Goal: Book appointment/travel/reservation: Book appointment/travel/reservation

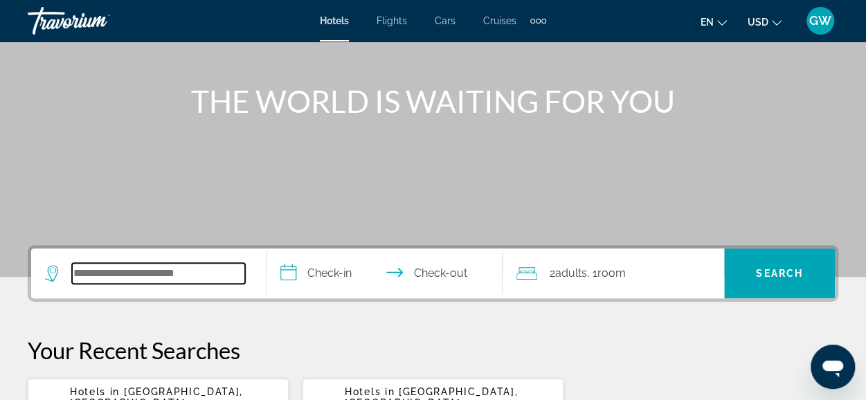
click at [233, 271] on input "Search widget" at bounding box center [158, 273] width 173 height 21
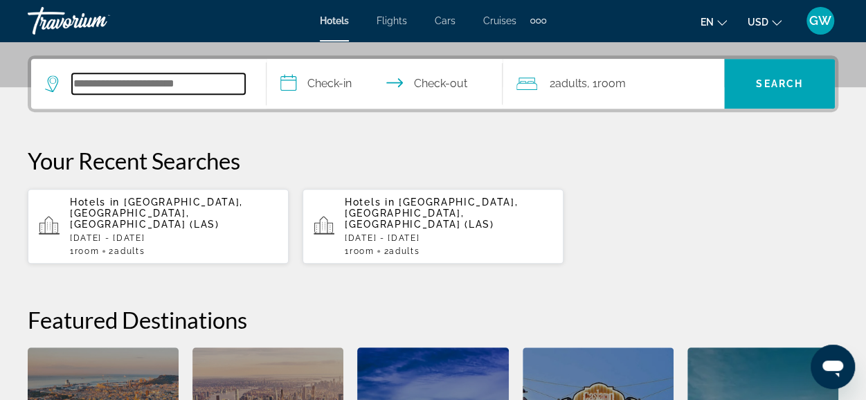
scroll to position [338, 0]
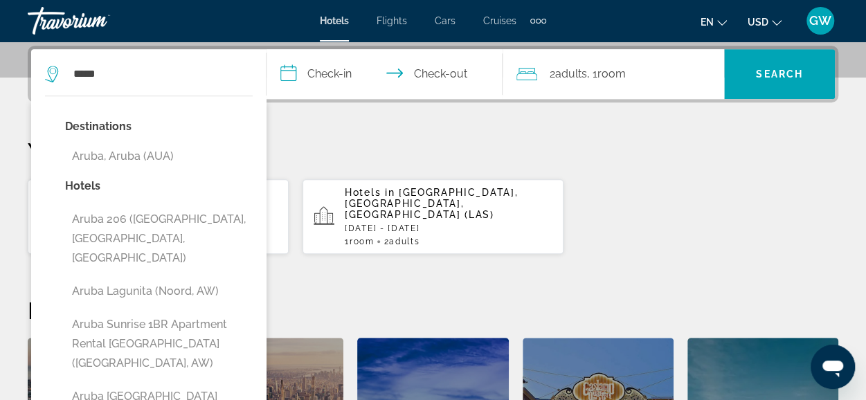
click at [155, 159] on button "Aruba, Aruba (AUA)" at bounding box center [159, 156] width 188 height 26
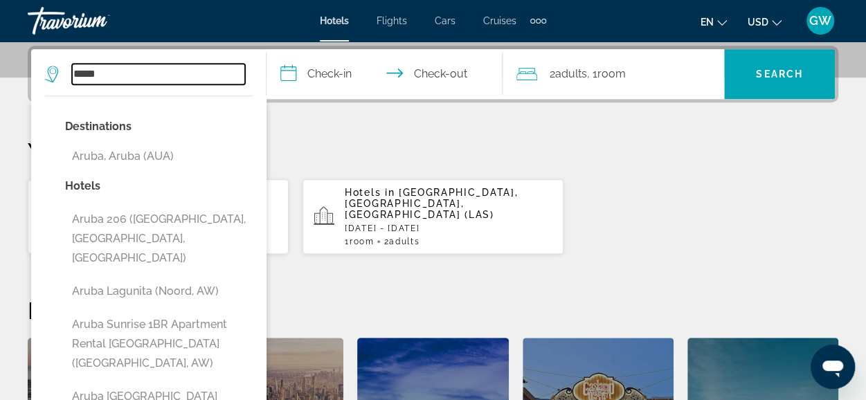
type input "**********"
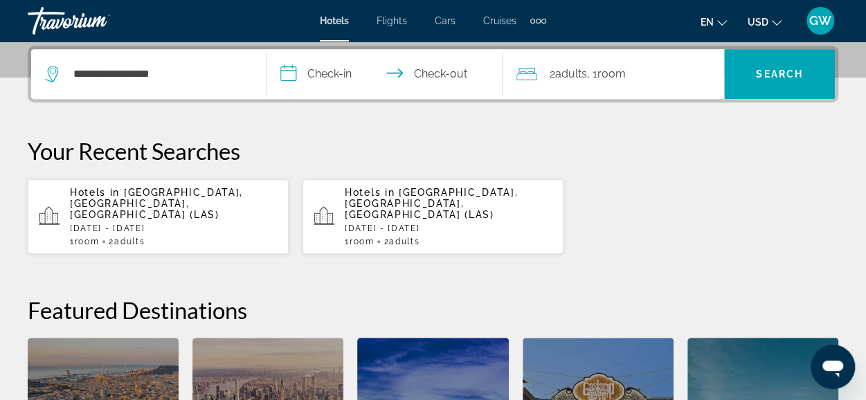
click at [342, 76] on input "**********" at bounding box center [387, 76] width 241 height 54
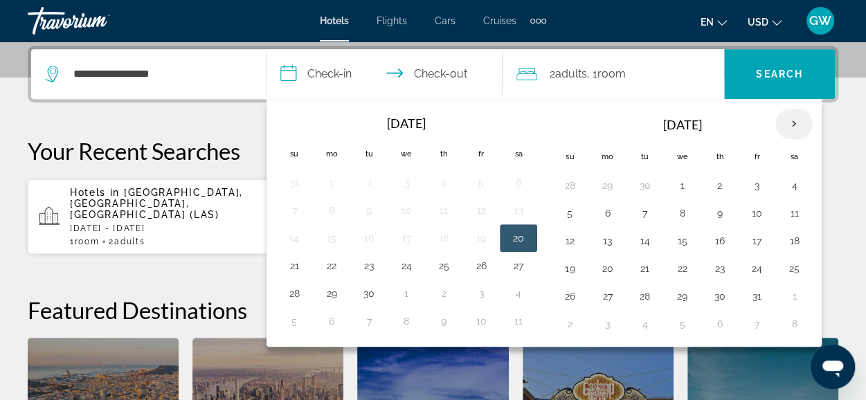
click at [787, 123] on th "Next month" at bounding box center [793, 124] width 37 height 30
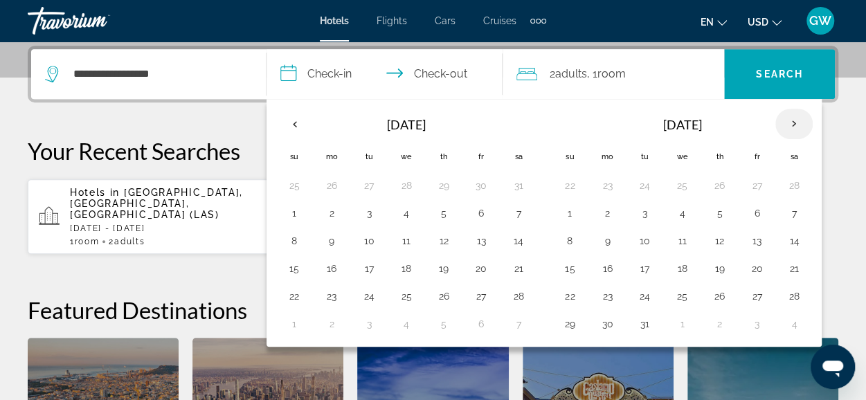
click at [787, 123] on th "Next month" at bounding box center [793, 124] width 37 height 30
click at [787, 121] on th "Next month" at bounding box center [793, 124] width 37 height 30
click at [749, 183] on button "1" at bounding box center [757, 185] width 22 height 19
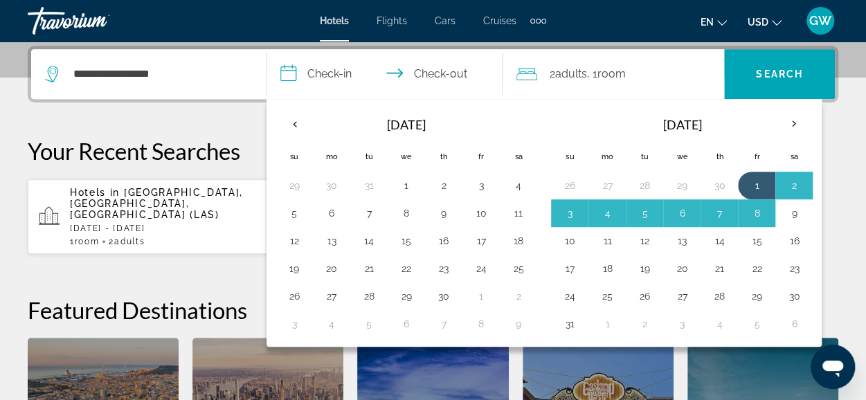
click at [787, 207] on button "9" at bounding box center [794, 213] width 22 height 19
type input "**********"
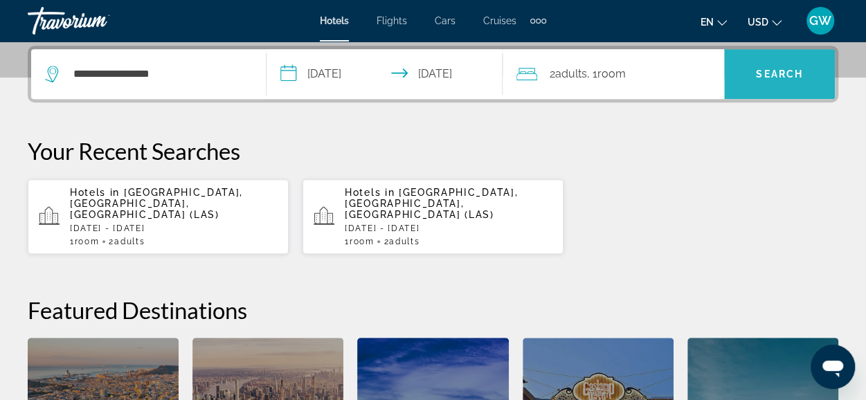
click at [769, 78] on span "Search" at bounding box center [779, 74] width 47 height 11
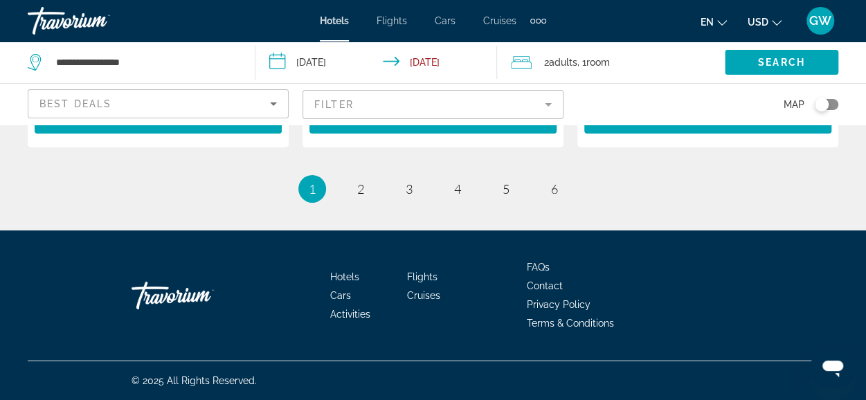
scroll to position [2208, 0]
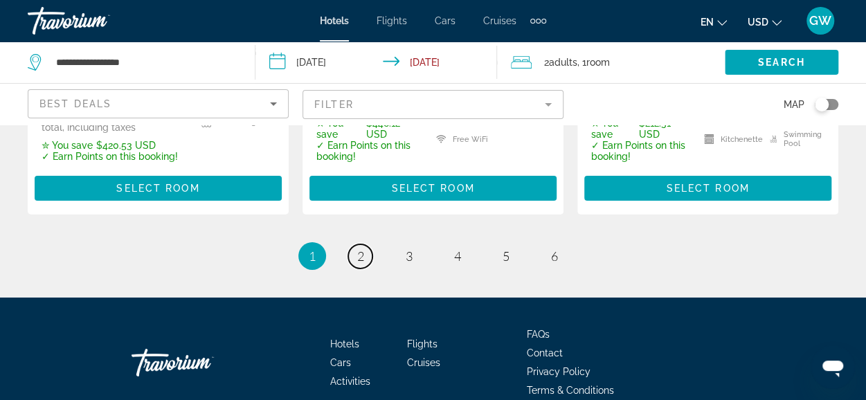
click at [367, 264] on link "page 2" at bounding box center [360, 256] width 24 height 24
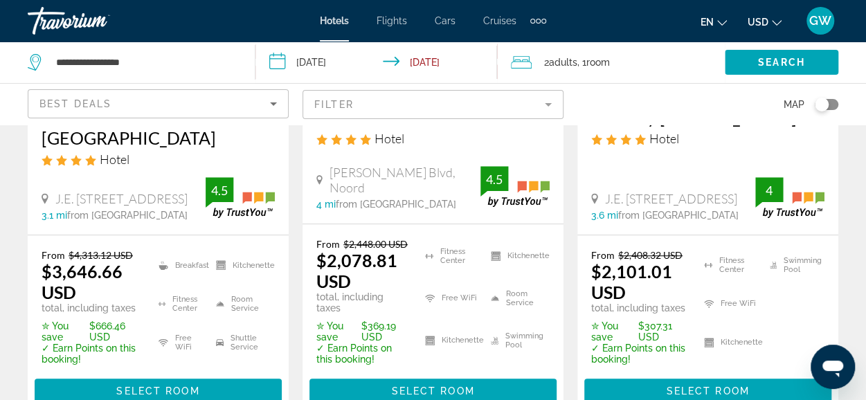
scroll to position [277, 0]
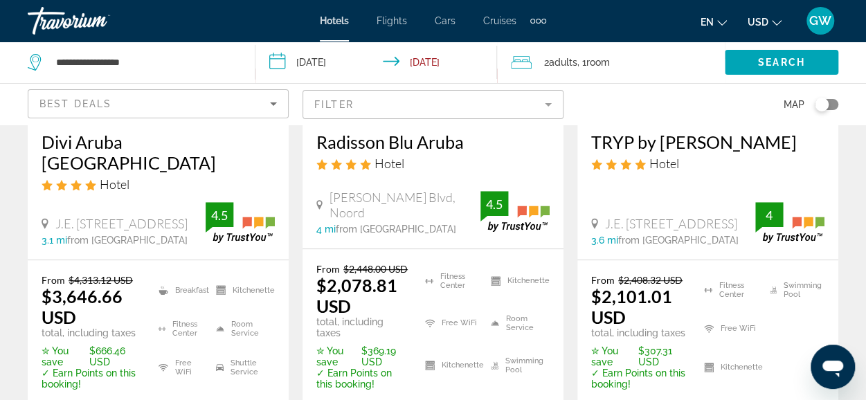
click at [403, 157] on span "Hotel" at bounding box center [390, 163] width 30 height 15
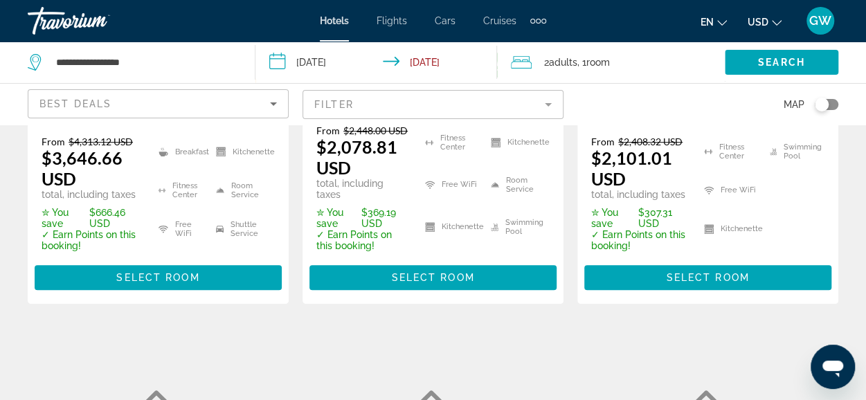
scroll to position [485, 0]
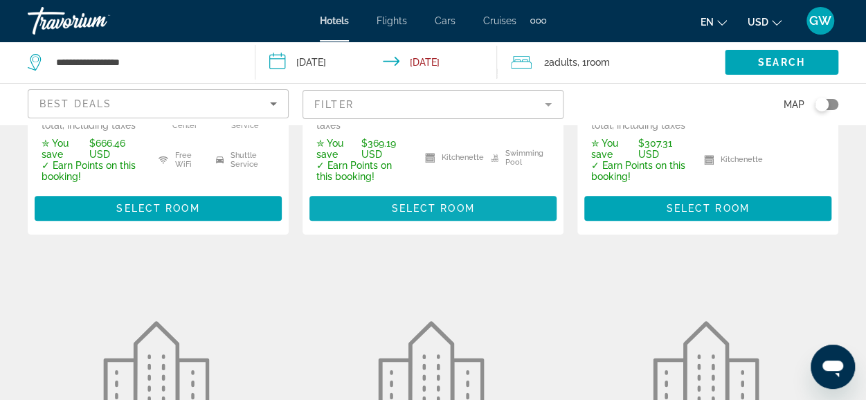
click at [414, 217] on span "Main content" at bounding box center [432, 208] width 247 height 33
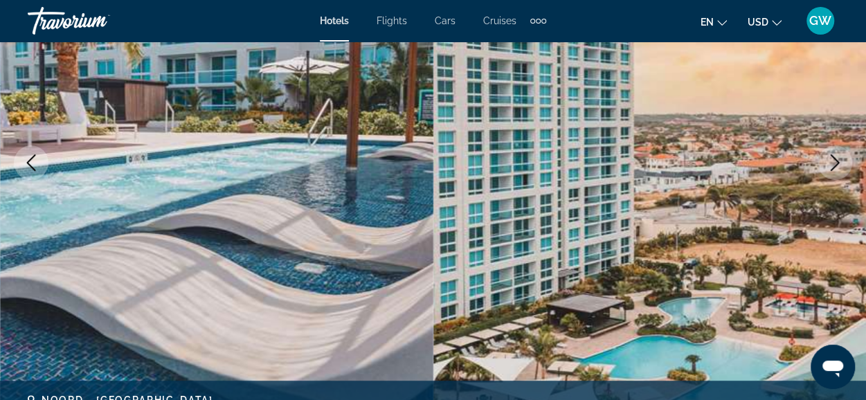
scroll to position [138, 0]
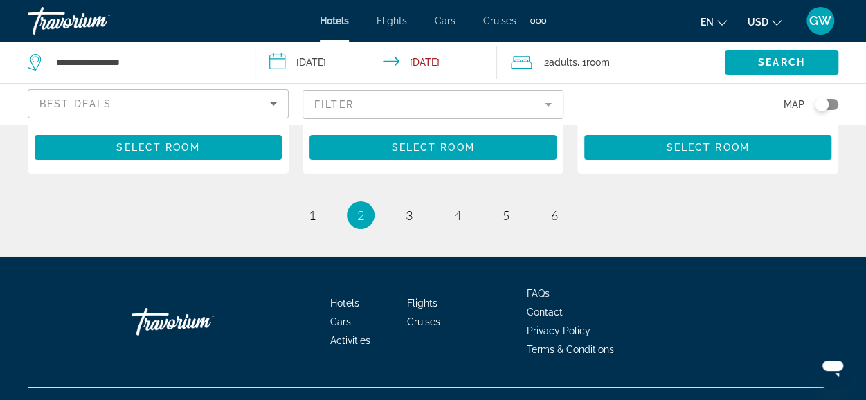
scroll to position [2288, 0]
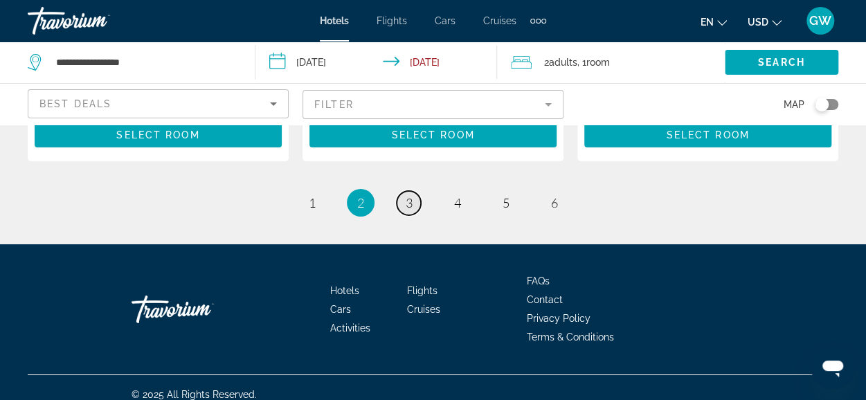
click at [412, 195] on span "3" at bounding box center [409, 202] width 7 height 15
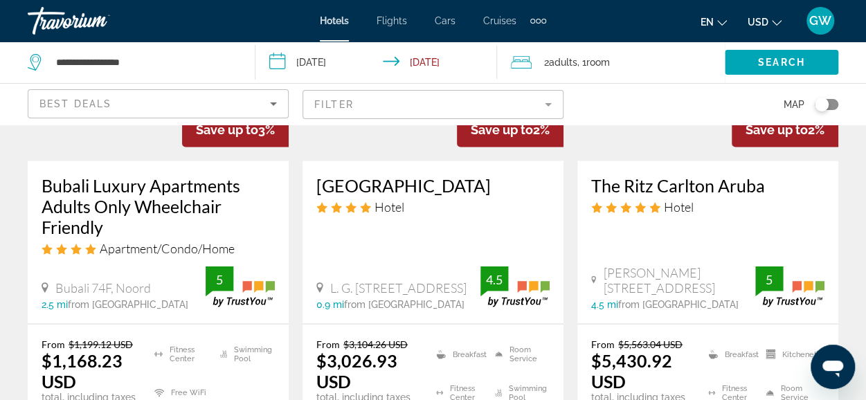
scroll to position [1385, 0]
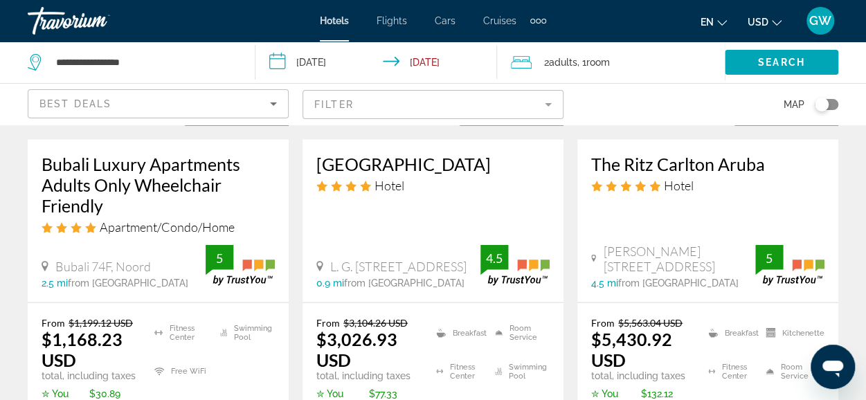
click at [406, 174] on h3 "Renaissance Wind Creek Aruba Resort" at bounding box center [432, 164] width 233 height 21
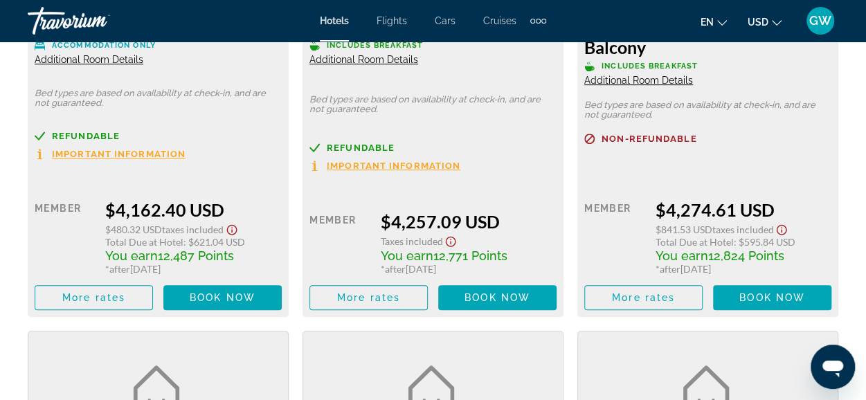
scroll to position [5470, 0]
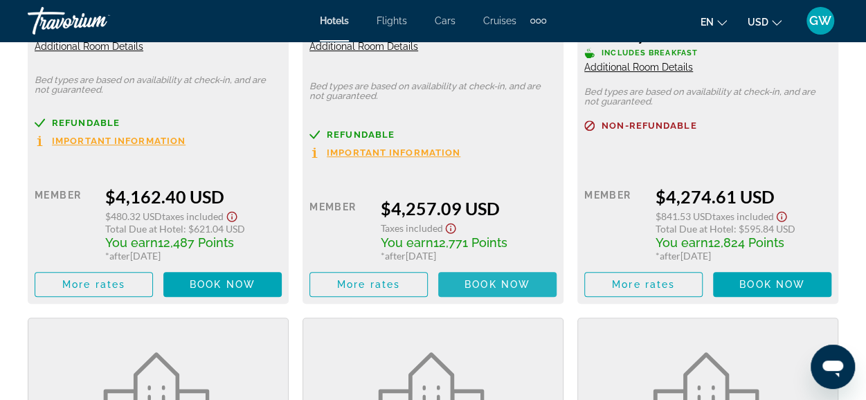
click at [471, 279] on span "Book now" at bounding box center [498, 284] width 66 height 11
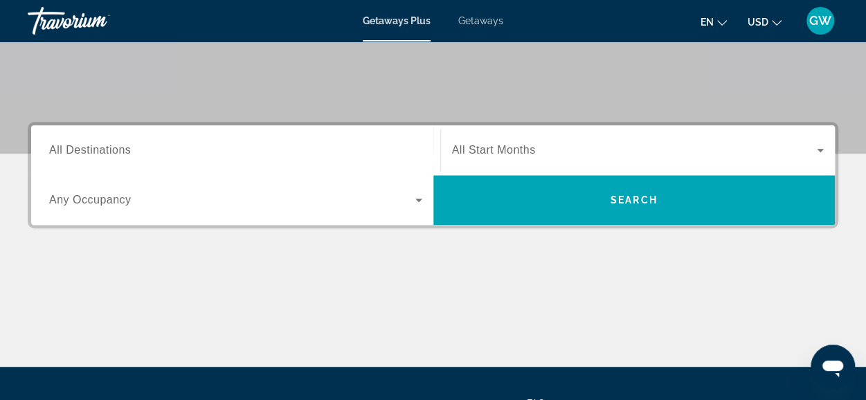
scroll to position [259, 0]
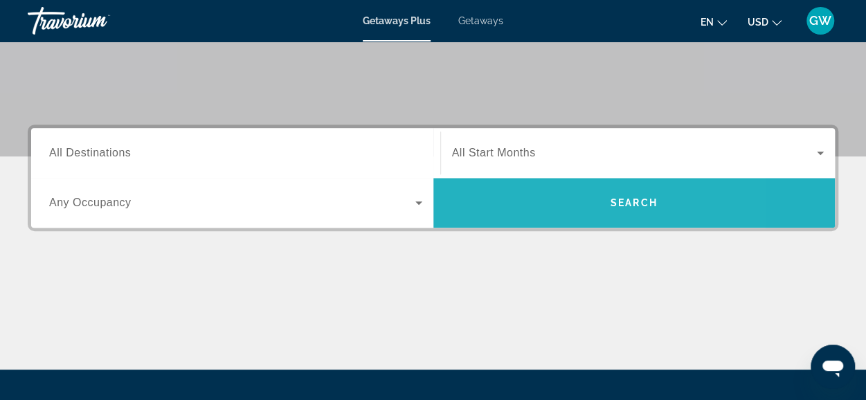
click at [537, 190] on span "Search widget" at bounding box center [634, 202] width 402 height 33
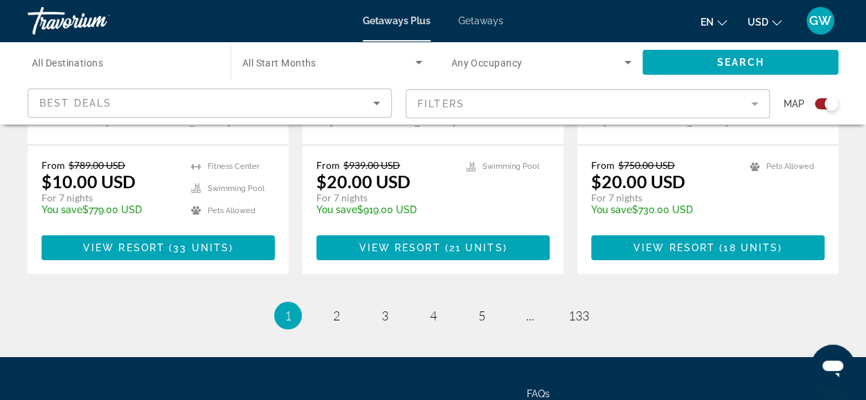
scroll to position [2351, 0]
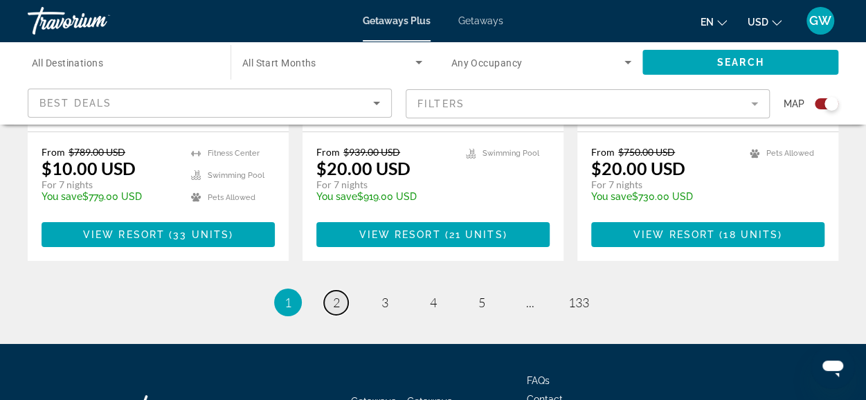
click at [330, 291] on link "page 2" at bounding box center [336, 303] width 24 height 24
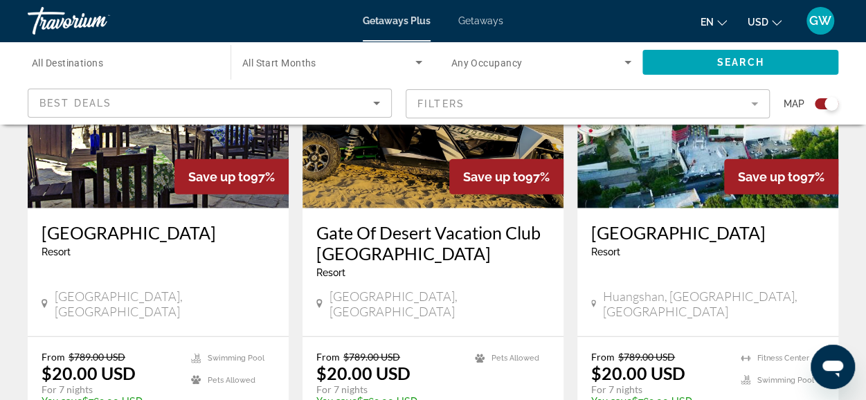
scroll to position [1624, 0]
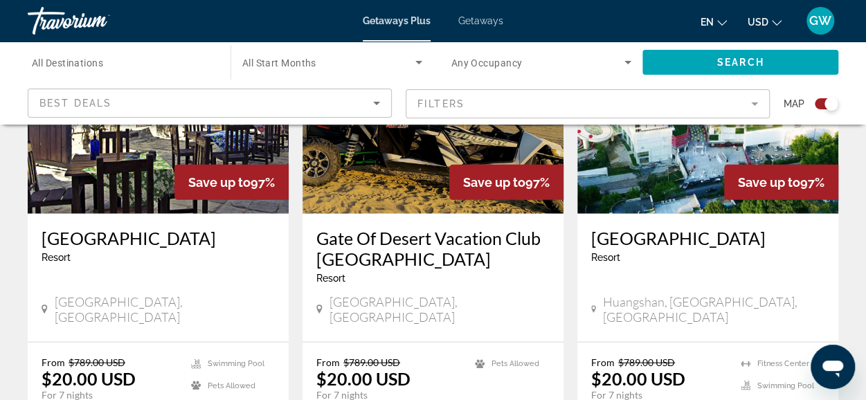
click at [755, 102] on mat-form-field "Filters" at bounding box center [588, 103] width 364 height 29
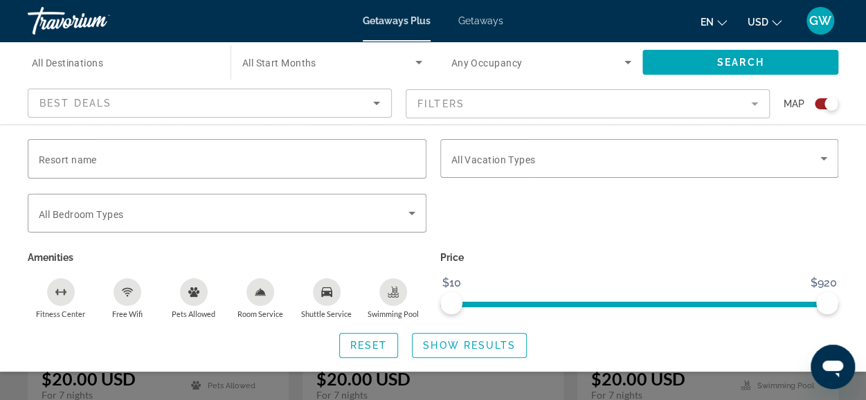
click at [753, 105] on mat-form-field "Filters" at bounding box center [588, 103] width 364 height 29
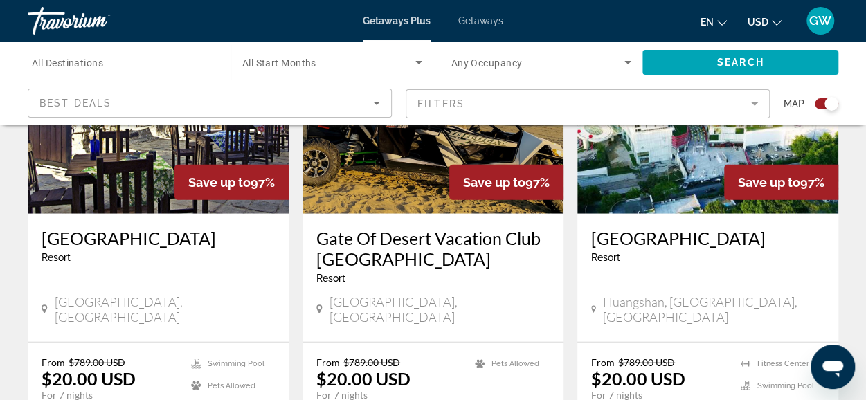
click at [748, 102] on mat-form-field "Filters" at bounding box center [588, 103] width 364 height 29
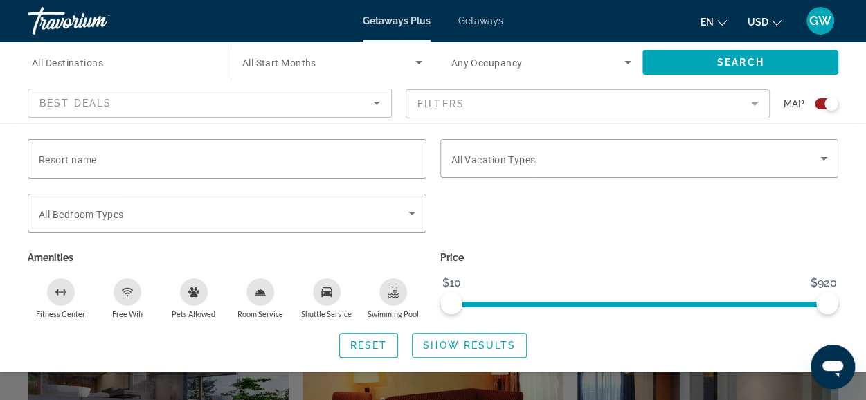
scroll to position [1832, 0]
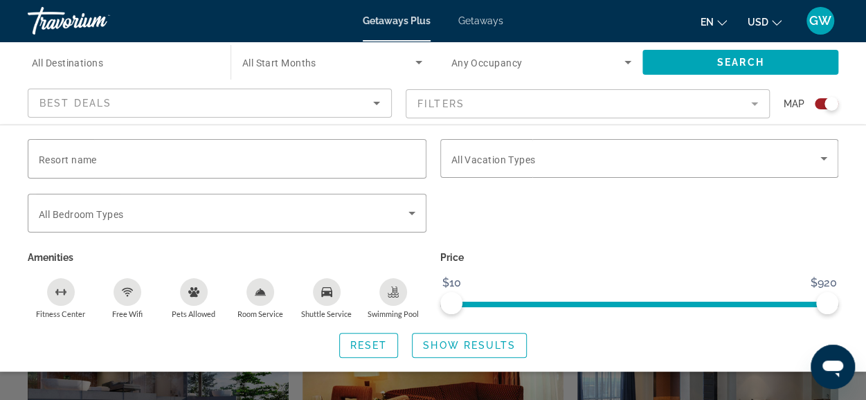
click at [382, 102] on icon "Sort by" at bounding box center [376, 103] width 17 height 17
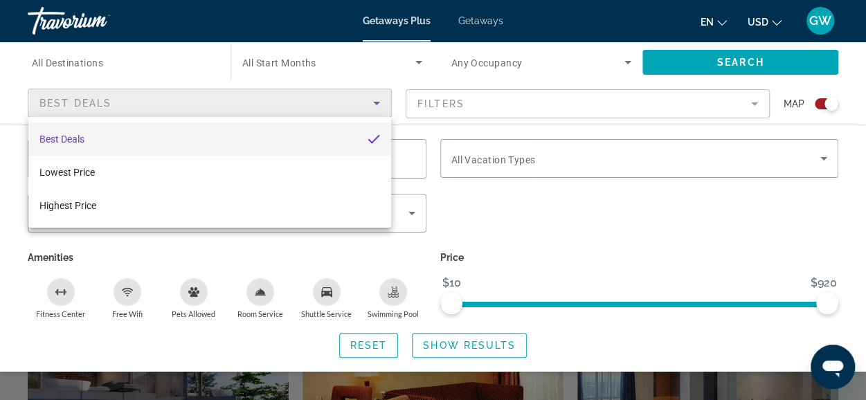
click at [523, 212] on div at bounding box center [433, 200] width 866 height 400
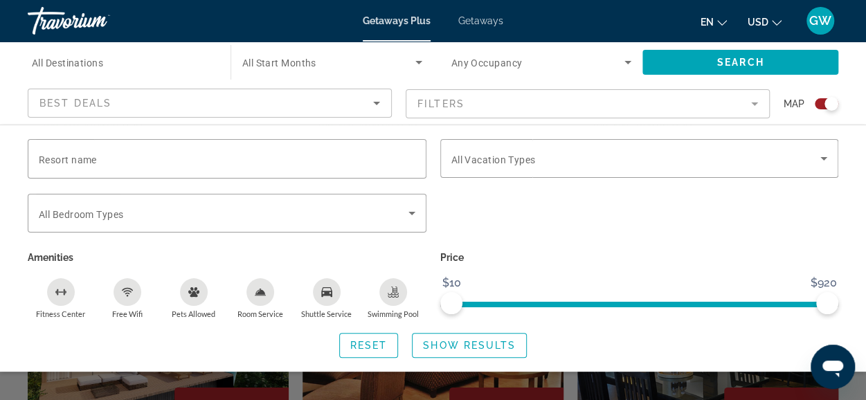
scroll to position [1970, 0]
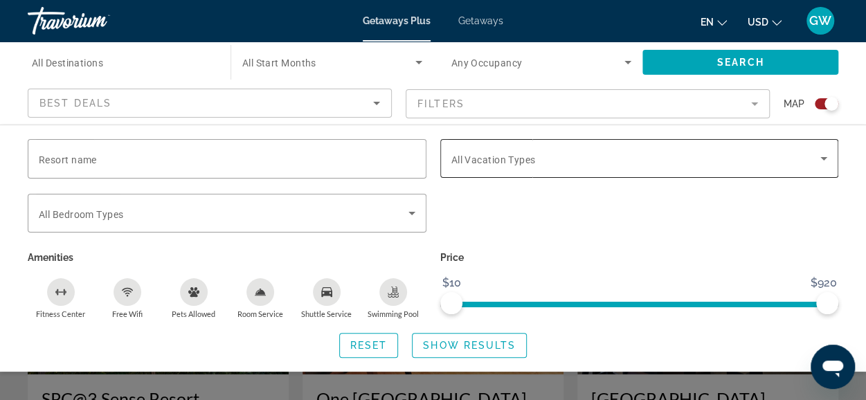
click at [676, 168] on div "Search widget" at bounding box center [639, 158] width 377 height 39
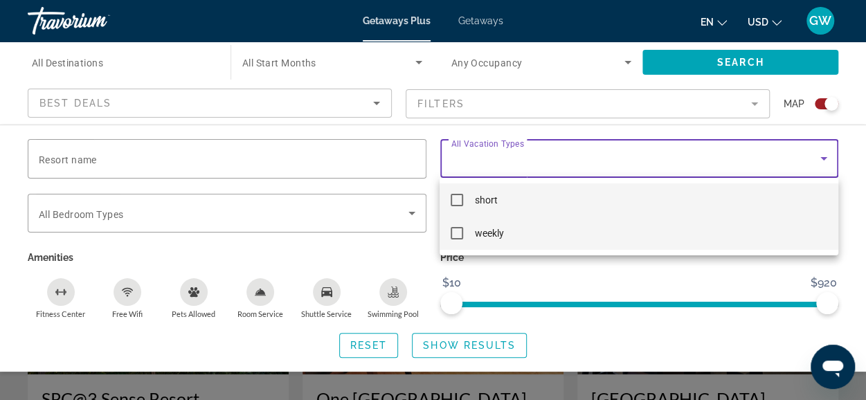
click at [460, 236] on mat-pseudo-checkbox at bounding box center [457, 233] width 12 height 12
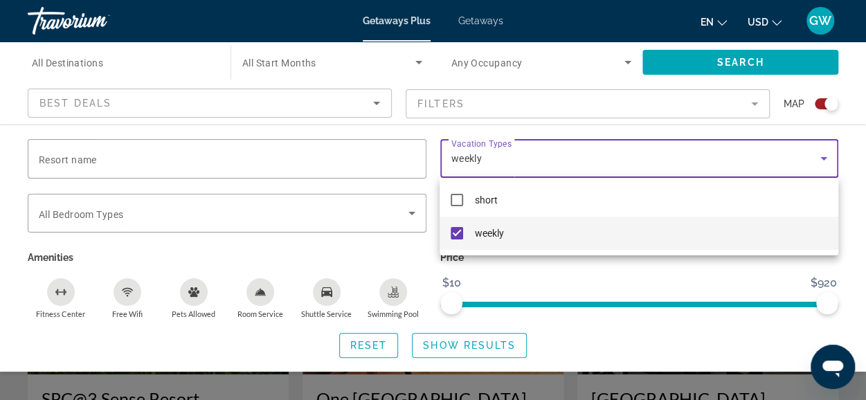
click at [521, 276] on div at bounding box center [433, 200] width 866 height 400
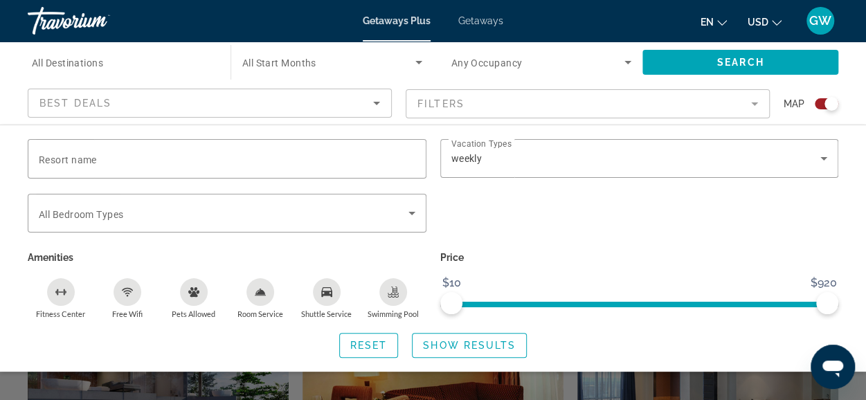
scroll to position [1901, 0]
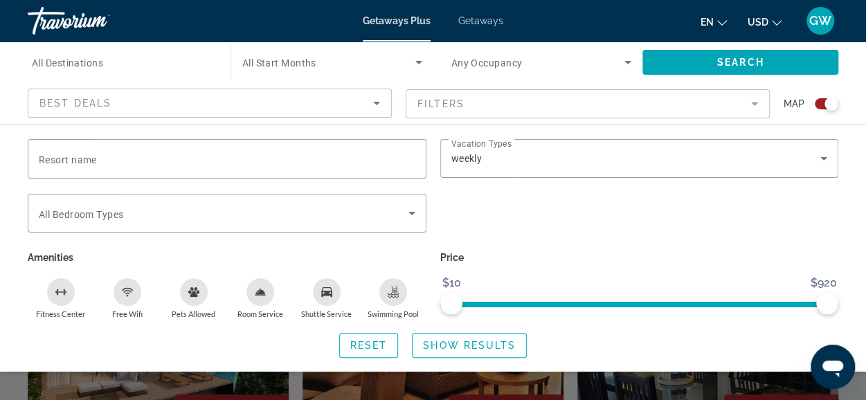
click at [626, 63] on icon "Search widget" at bounding box center [628, 62] width 17 height 17
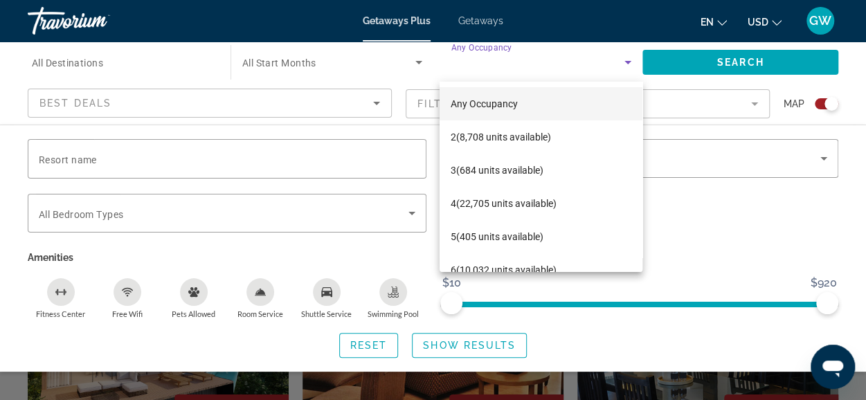
click at [672, 201] on div at bounding box center [433, 200] width 866 height 400
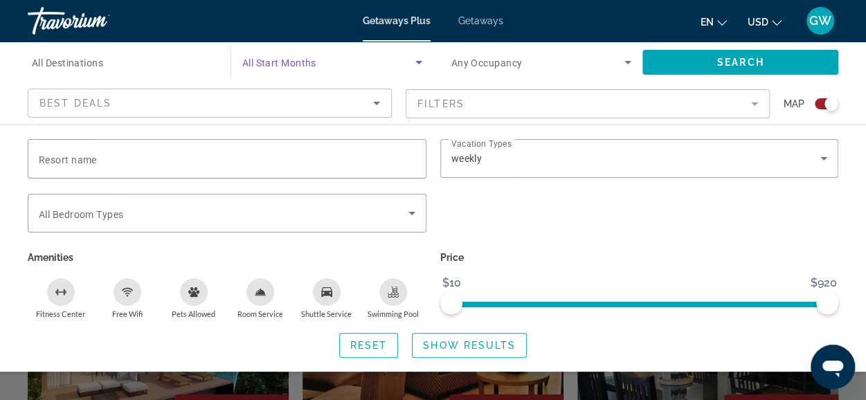
click at [422, 60] on icon "Search widget" at bounding box center [419, 62] width 17 height 17
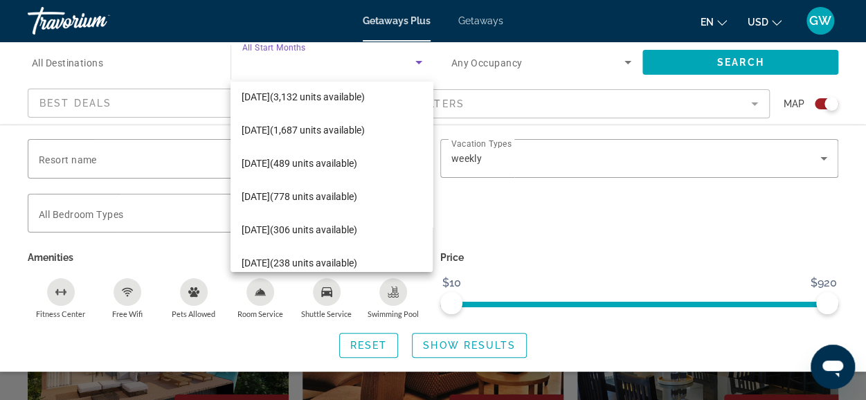
scroll to position [208, 0]
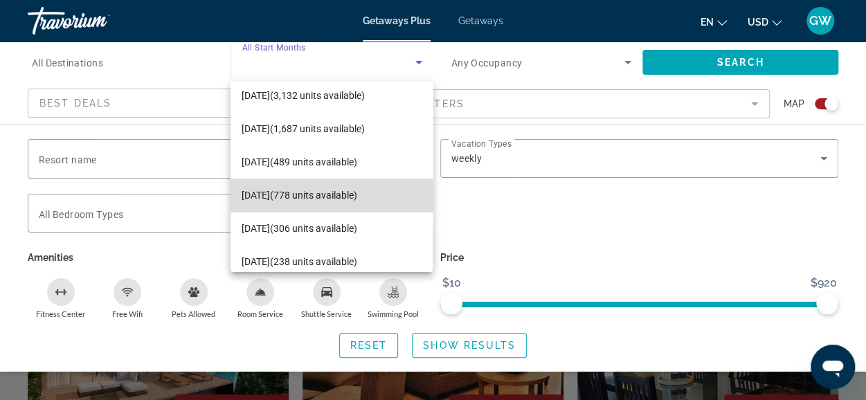
click at [357, 197] on span "[DATE] (778 units available)" at bounding box center [300, 195] width 116 height 17
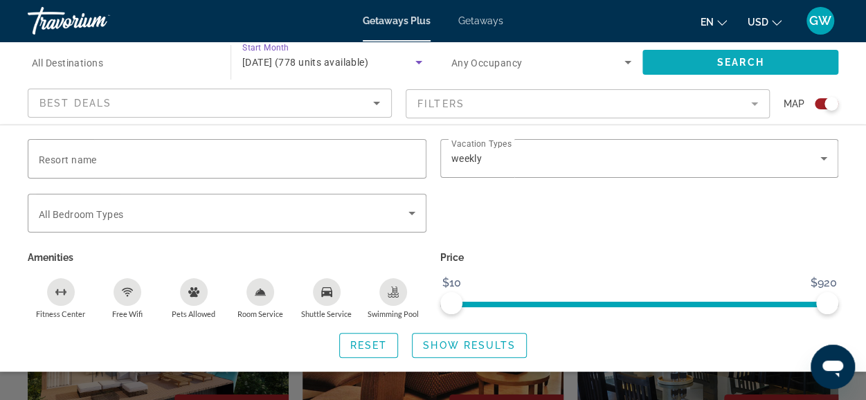
click at [706, 66] on span "Search widget" at bounding box center [741, 62] width 196 height 33
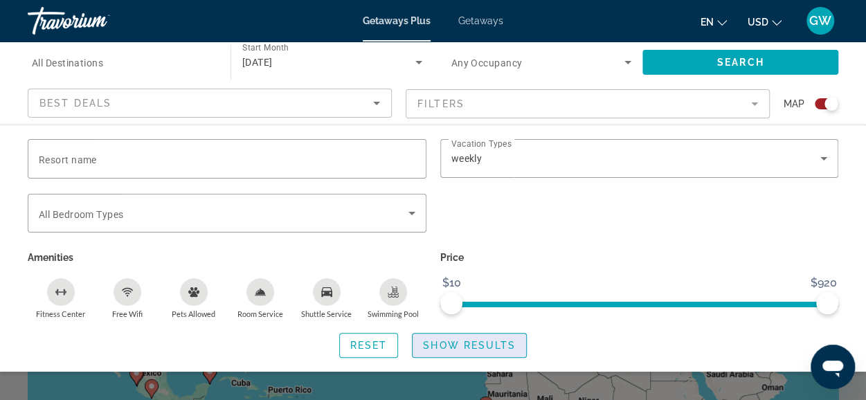
click at [467, 345] on span "Show Results" at bounding box center [469, 345] width 93 height 11
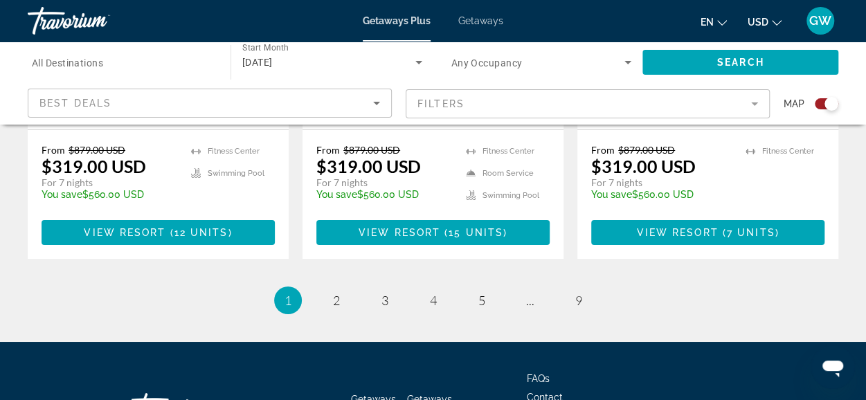
scroll to position [2354, 0]
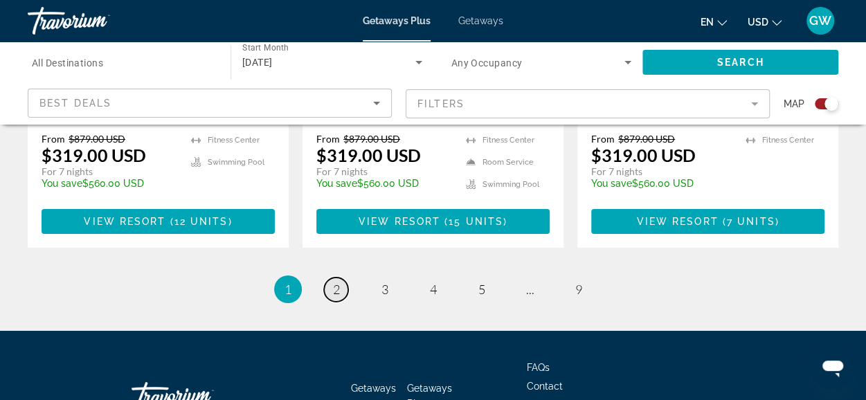
click at [340, 278] on link "page 2" at bounding box center [336, 290] width 24 height 24
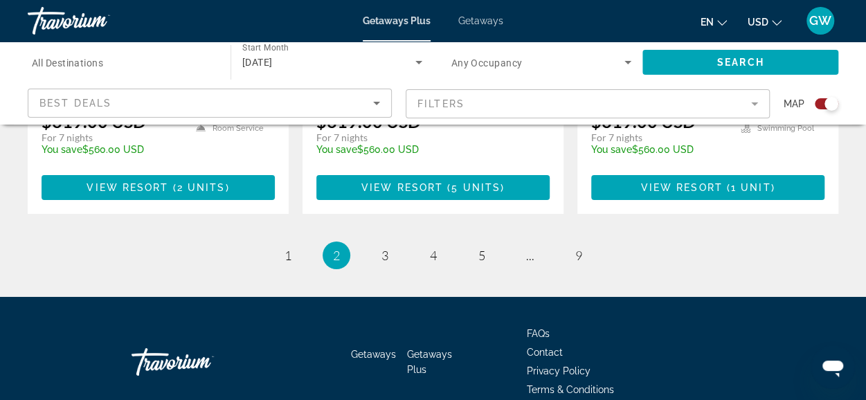
scroll to position [2354, 0]
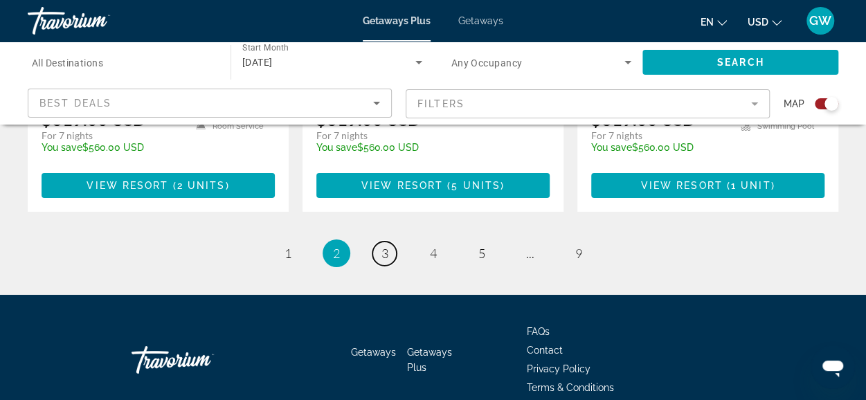
click at [384, 246] on span "3" at bounding box center [384, 253] width 7 height 15
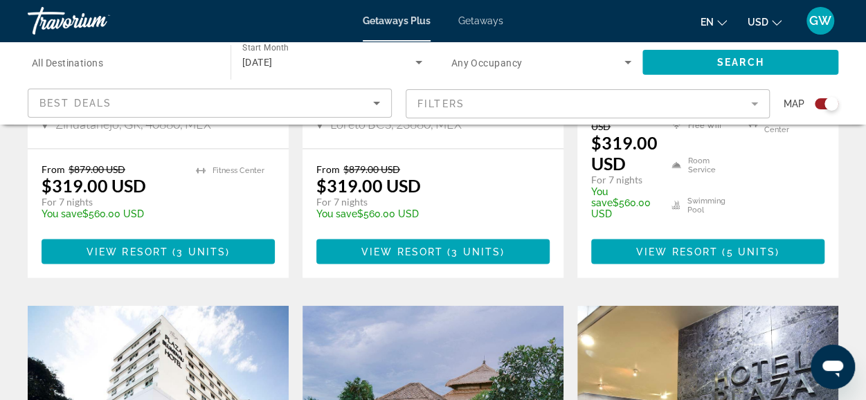
scroll to position [1315, 0]
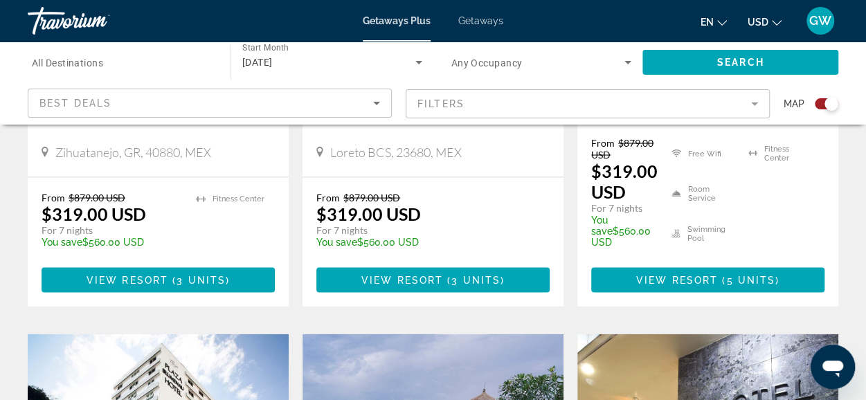
click at [753, 105] on mat-form-field "Filters" at bounding box center [588, 103] width 364 height 29
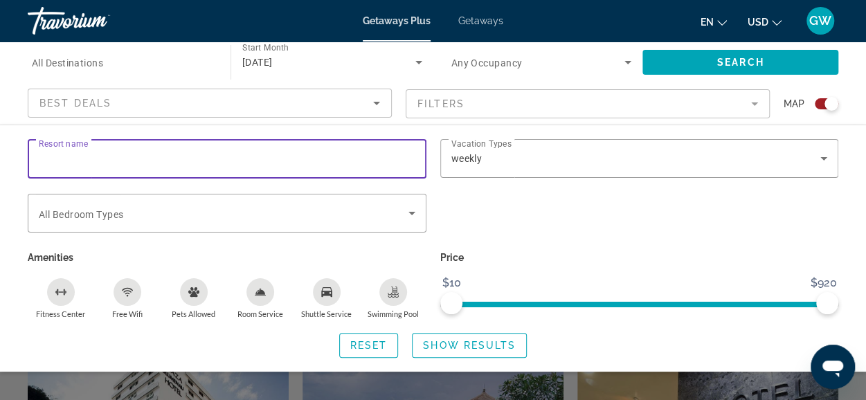
click at [150, 151] on input "Resort name" at bounding box center [227, 159] width 377 height 17
type input "*****"
click at [764, 63] on span "Search widget" at bounding box center [741, 62] width 196 height 33
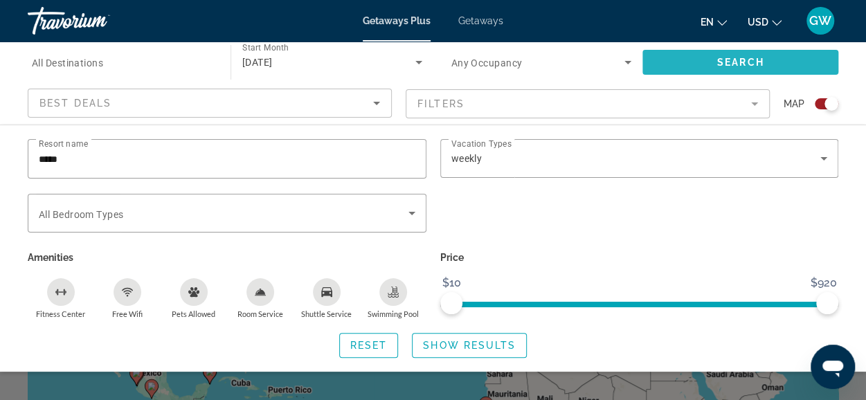
click at [715, 61] on span "Search widget" at bounding box center [741, 62] width 196 height 33
